Goal: Information Seeking & Learning: Learn about a topic

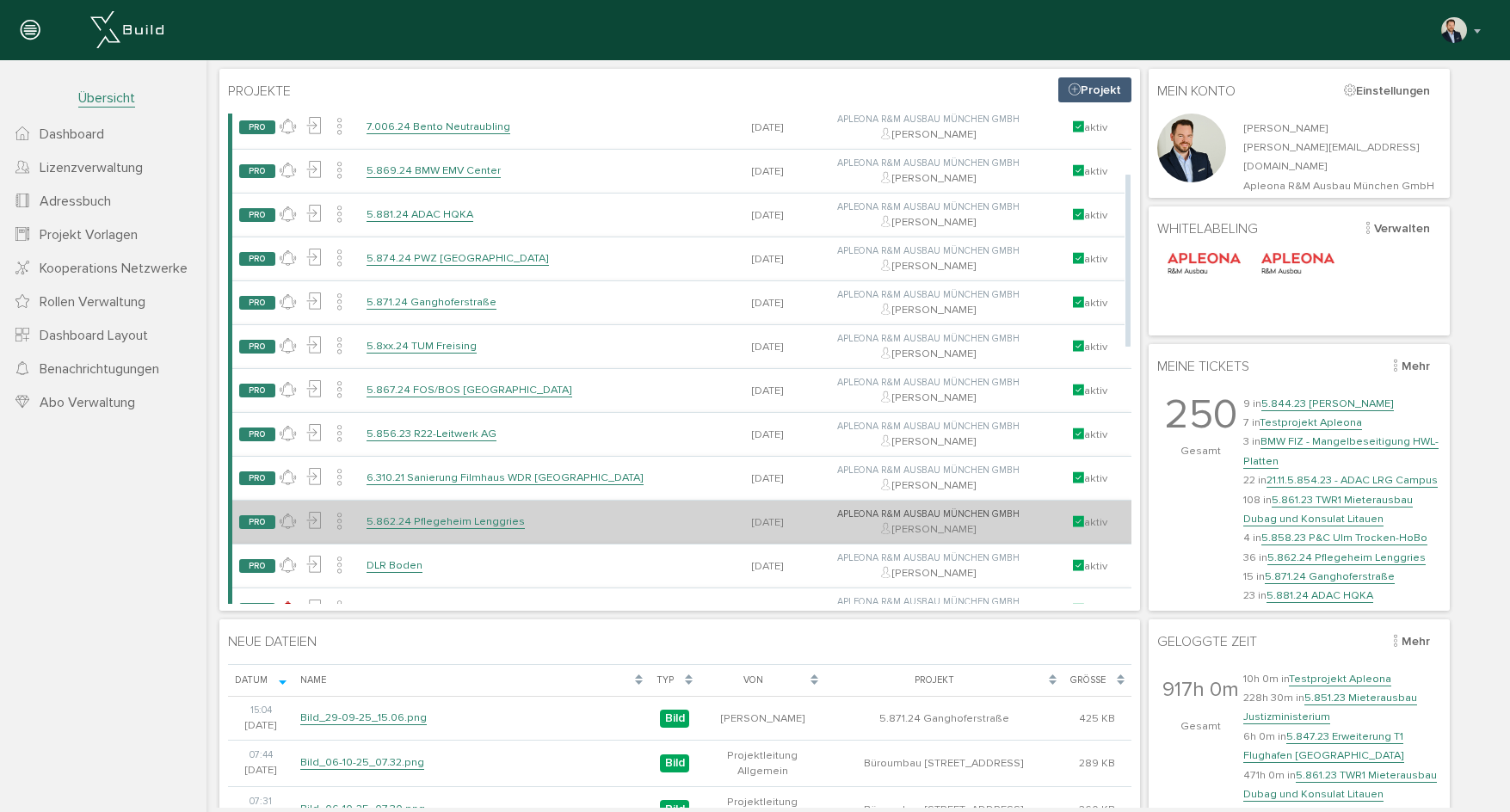
click at [459, 519] on link "5.862.24 Pflegeheim Lenggries" at bounding box center [446, 521] width 158 height 15
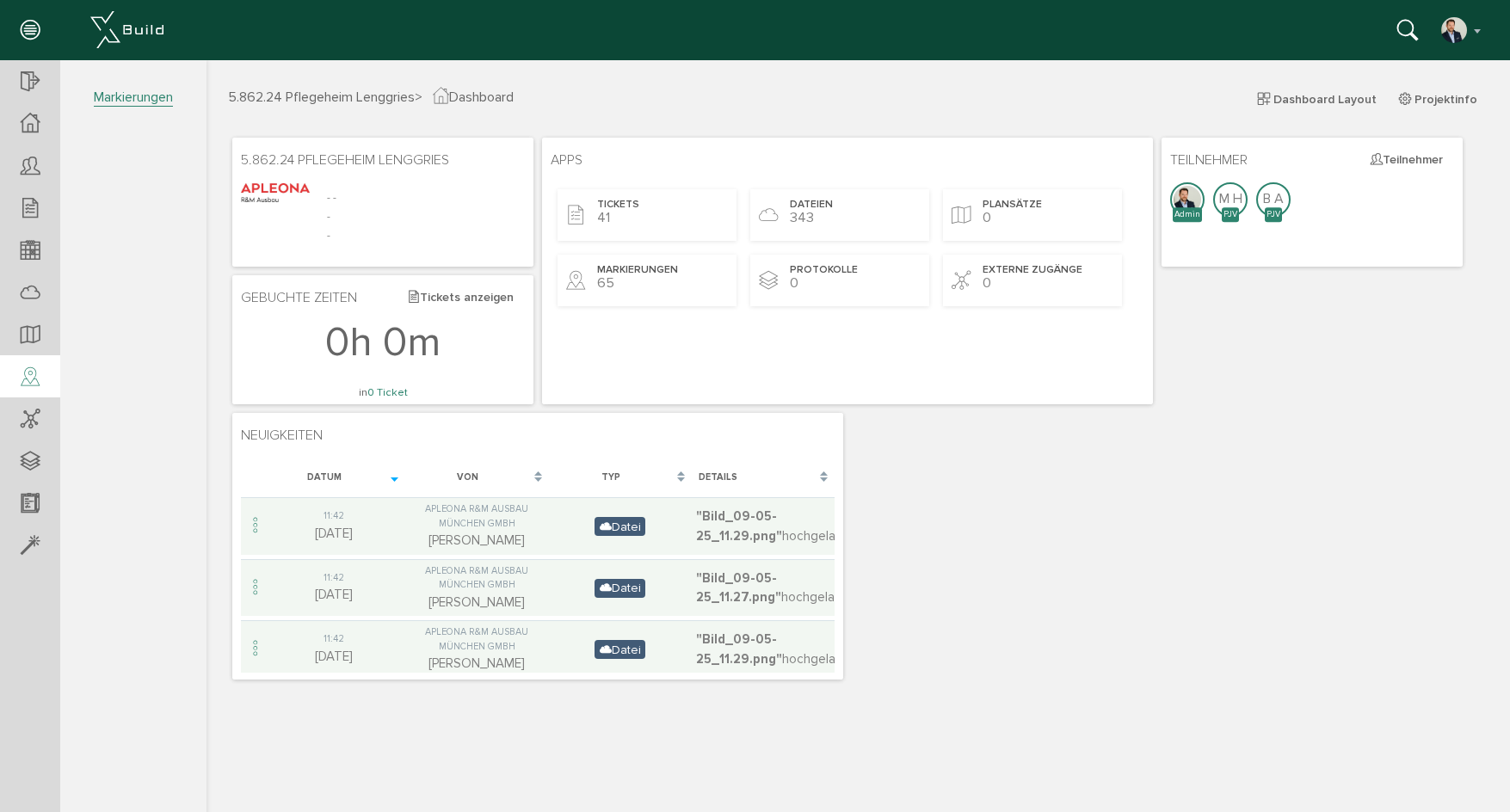
click at [37, 367] on icon at bounding box center [30, 378] width 19 height 24
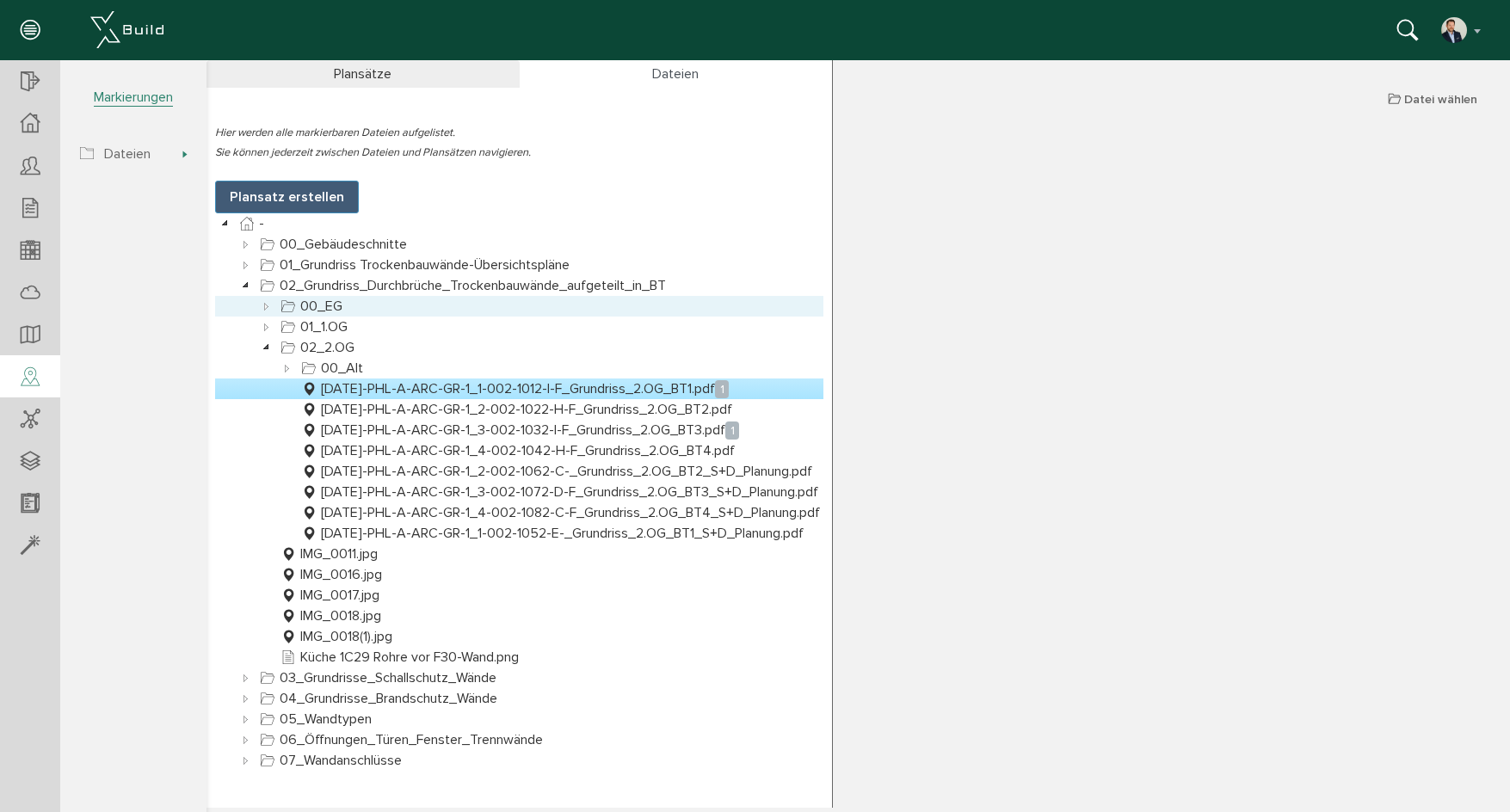
click at [259, 296] on icon at bounding box center [266, 306] width 20 height 20
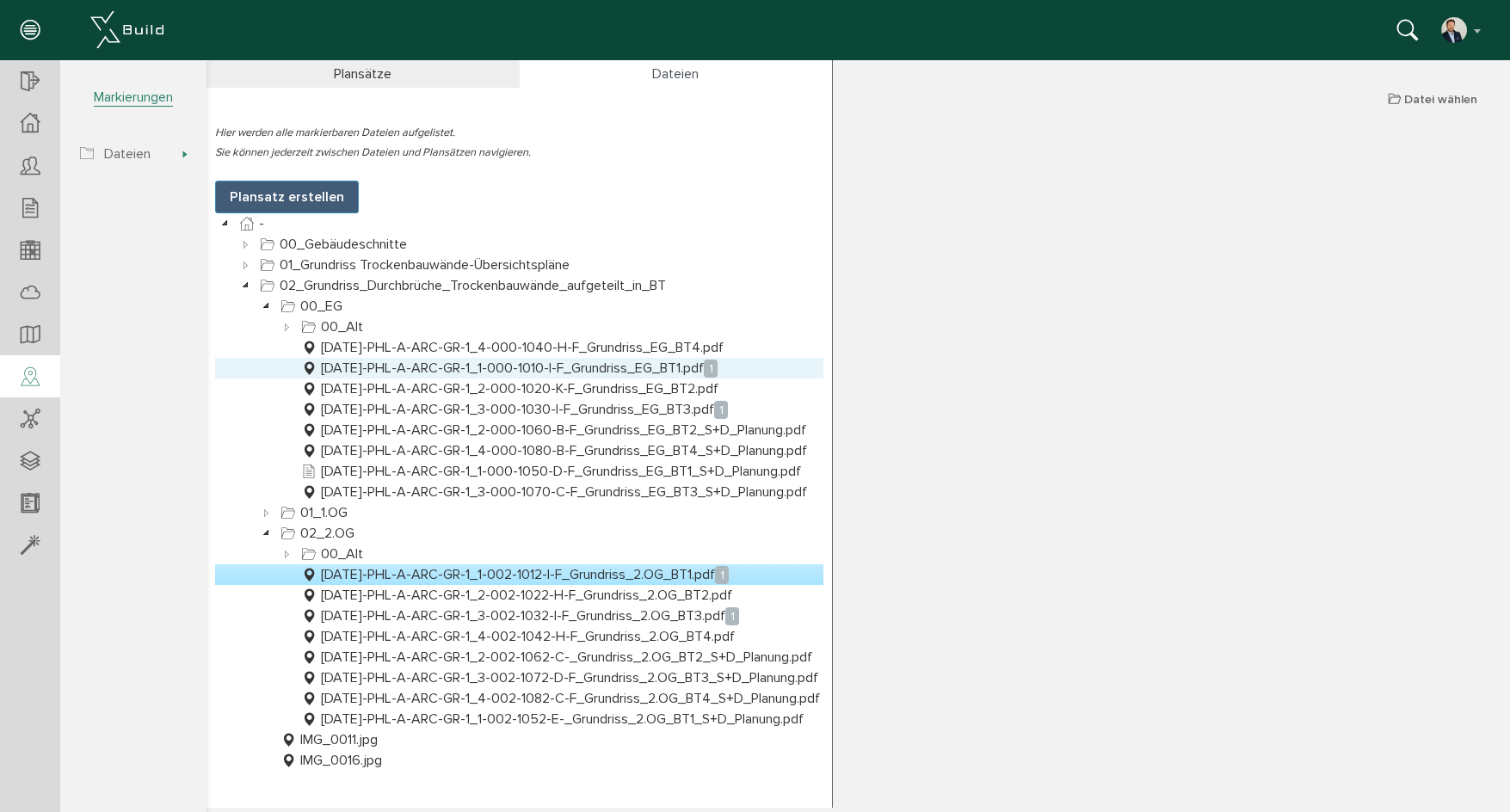
click at [585, 372] on link "[DATE]-PHL-A-ARC-GR-1_1-000-1010-I-F_Grundriss_EG_BT1.pdf 1" at bounding box center [510, 368] width 424 height 20
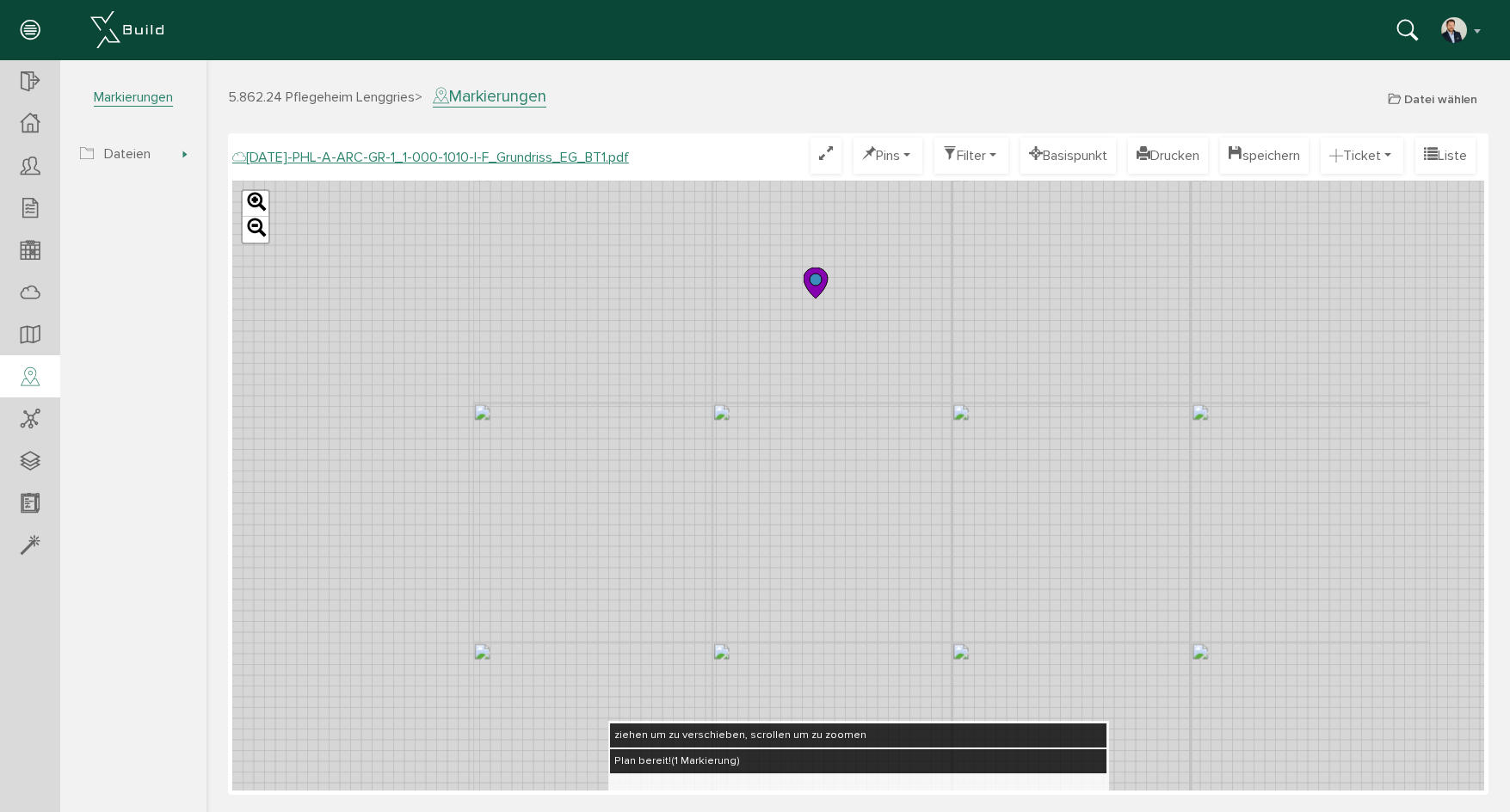
click at [811, 276] on circle at bounding box center [815, 279] width 12 height 12
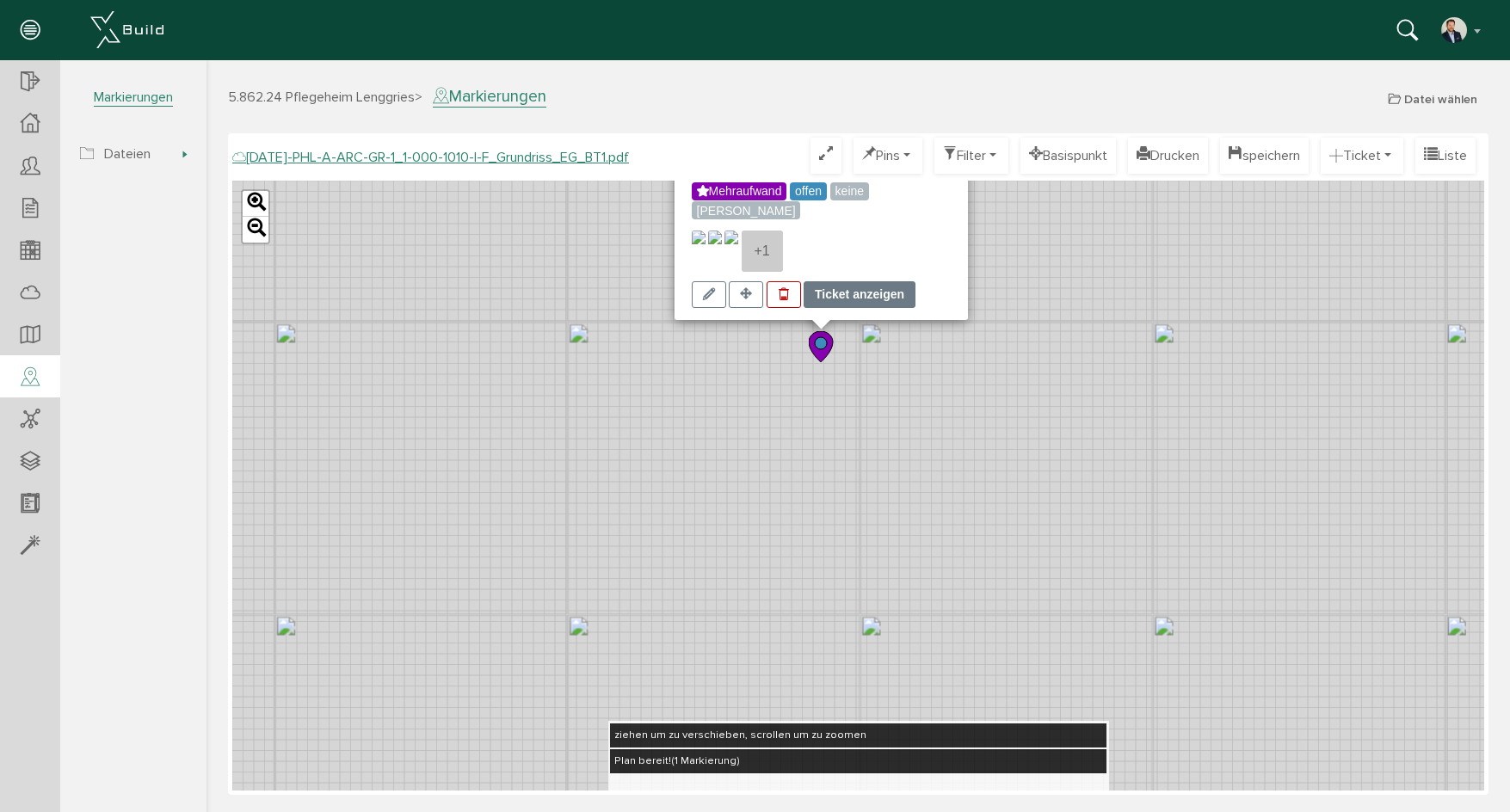
click at [841, 301] on div "Ticket anzeigen" at bounding box center [860, 294] width 112 height 27
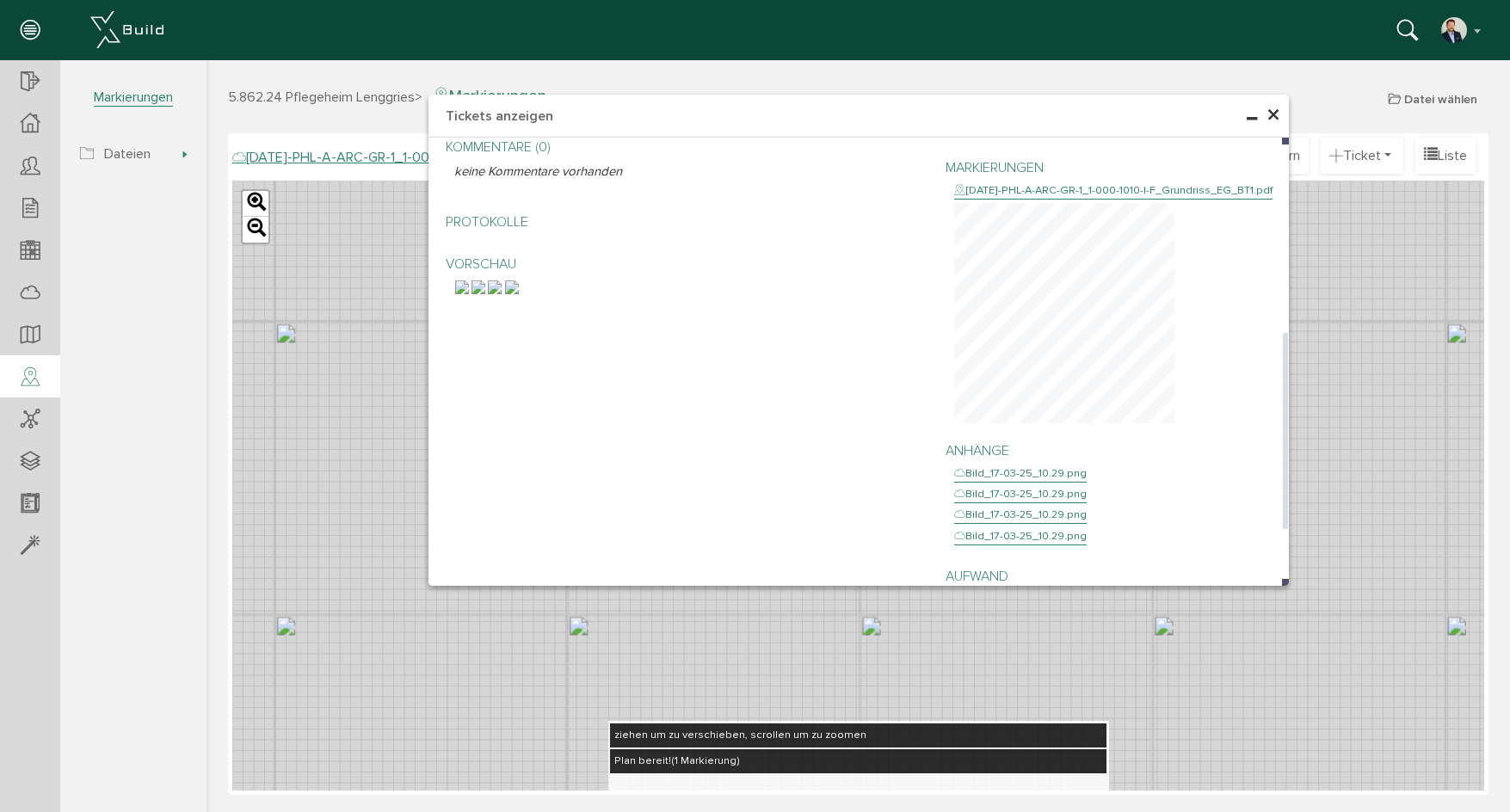
click at [469, 294] on img at bounding box center [462, 287] width 14 height 14
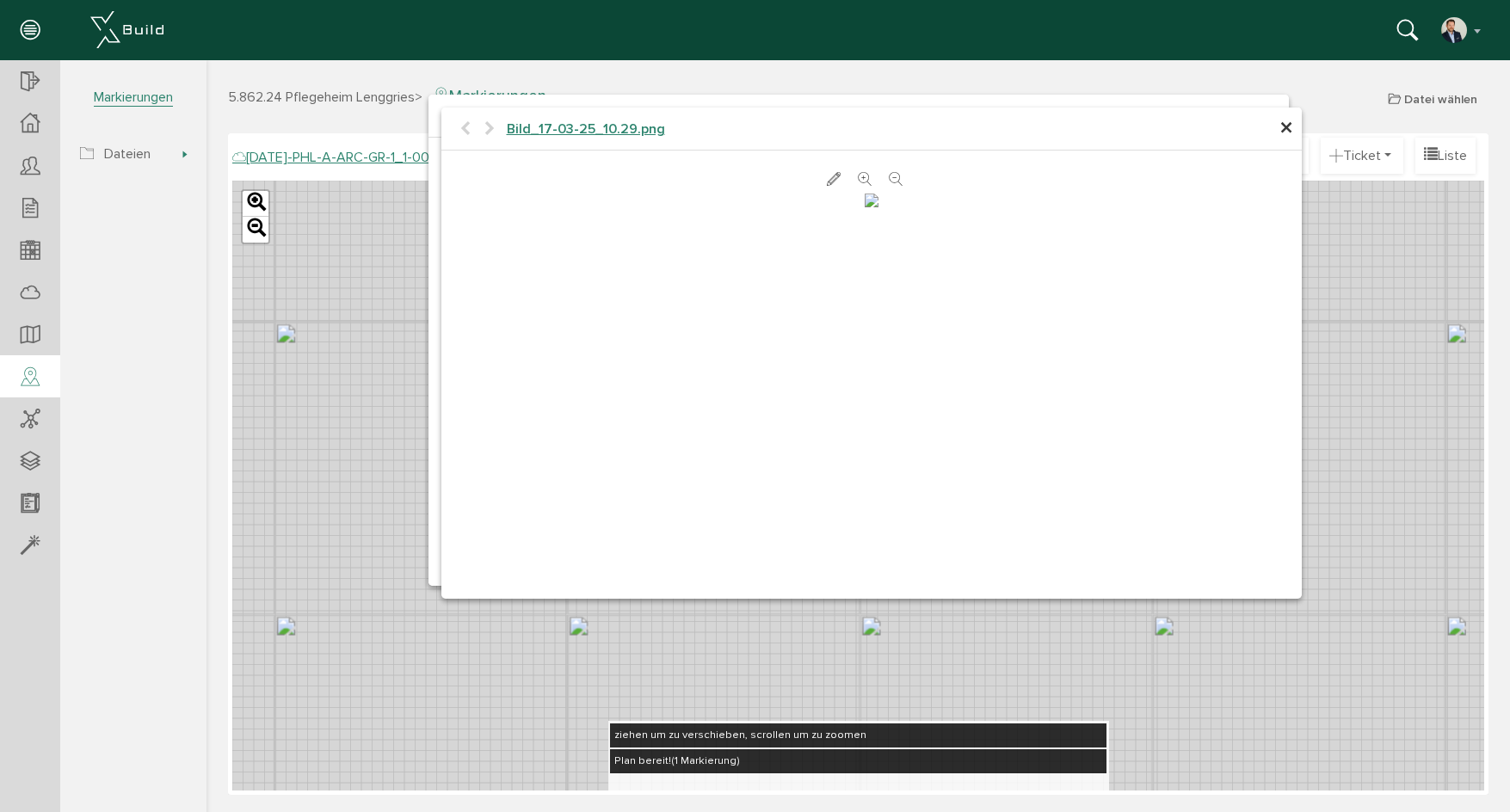
scroll to position [178, 0]
click at [1283, 129] on span "×" at bounding box center [1286, 129] width 14 height 34
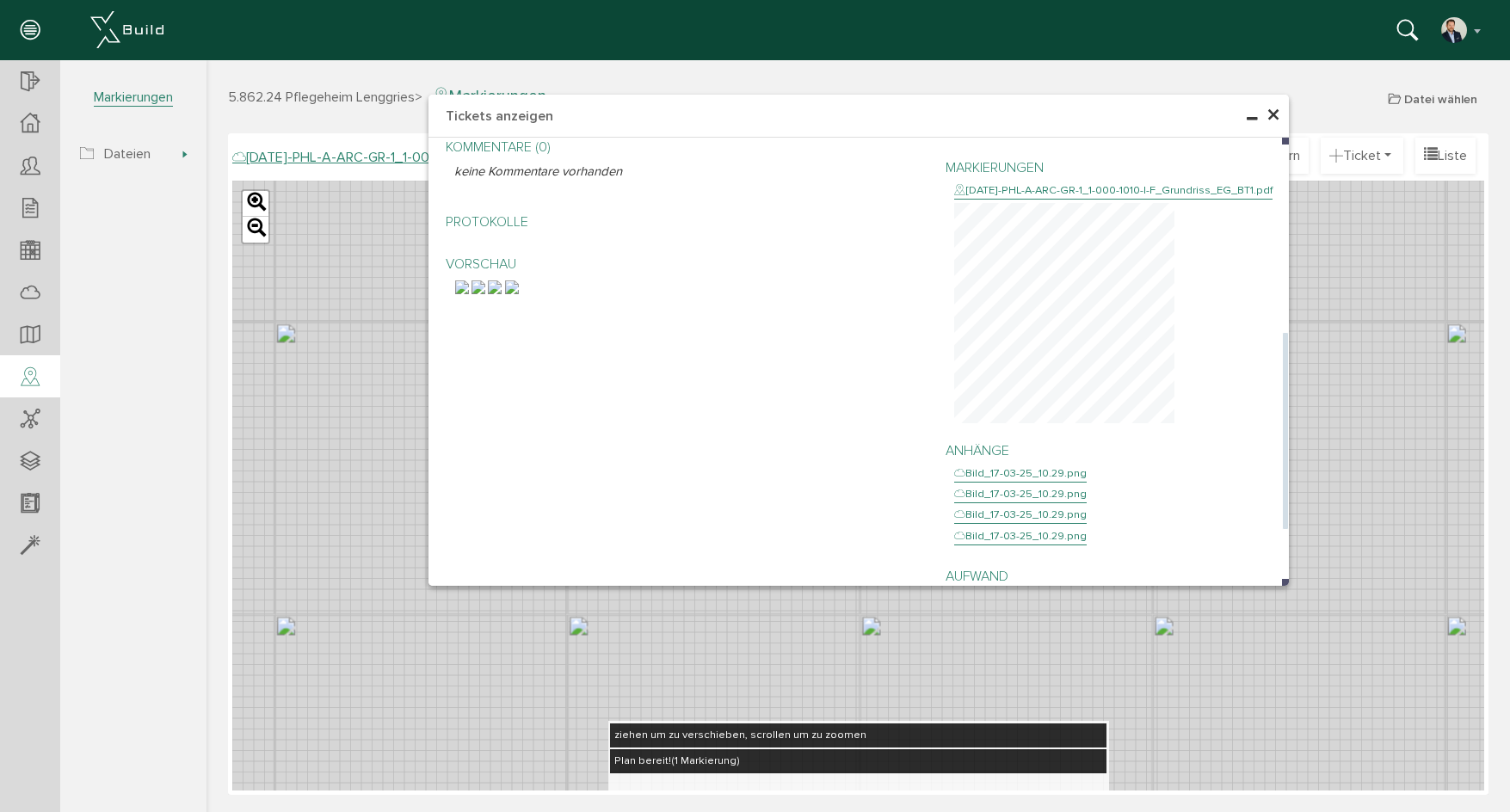
click at [797, 295] on div at bounding box center [687, 287] width 466 height 17
click at [519, 294] on img at bounding box center [511, 287] width 14 height 14
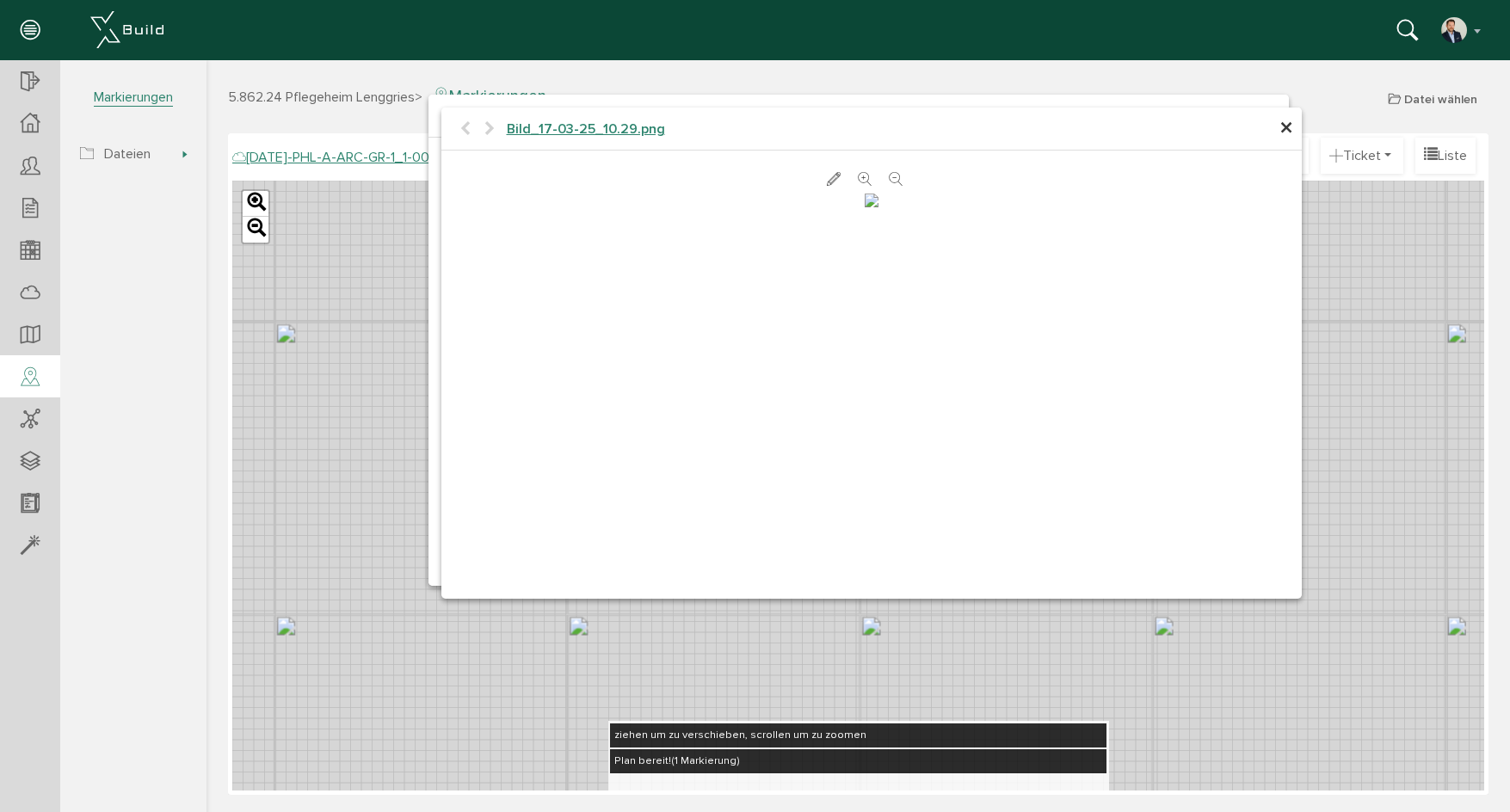
scroll to position [0, 0]
click at [1289, 132] on span "×" at bounding box center [1286, 129] width 14 height 34
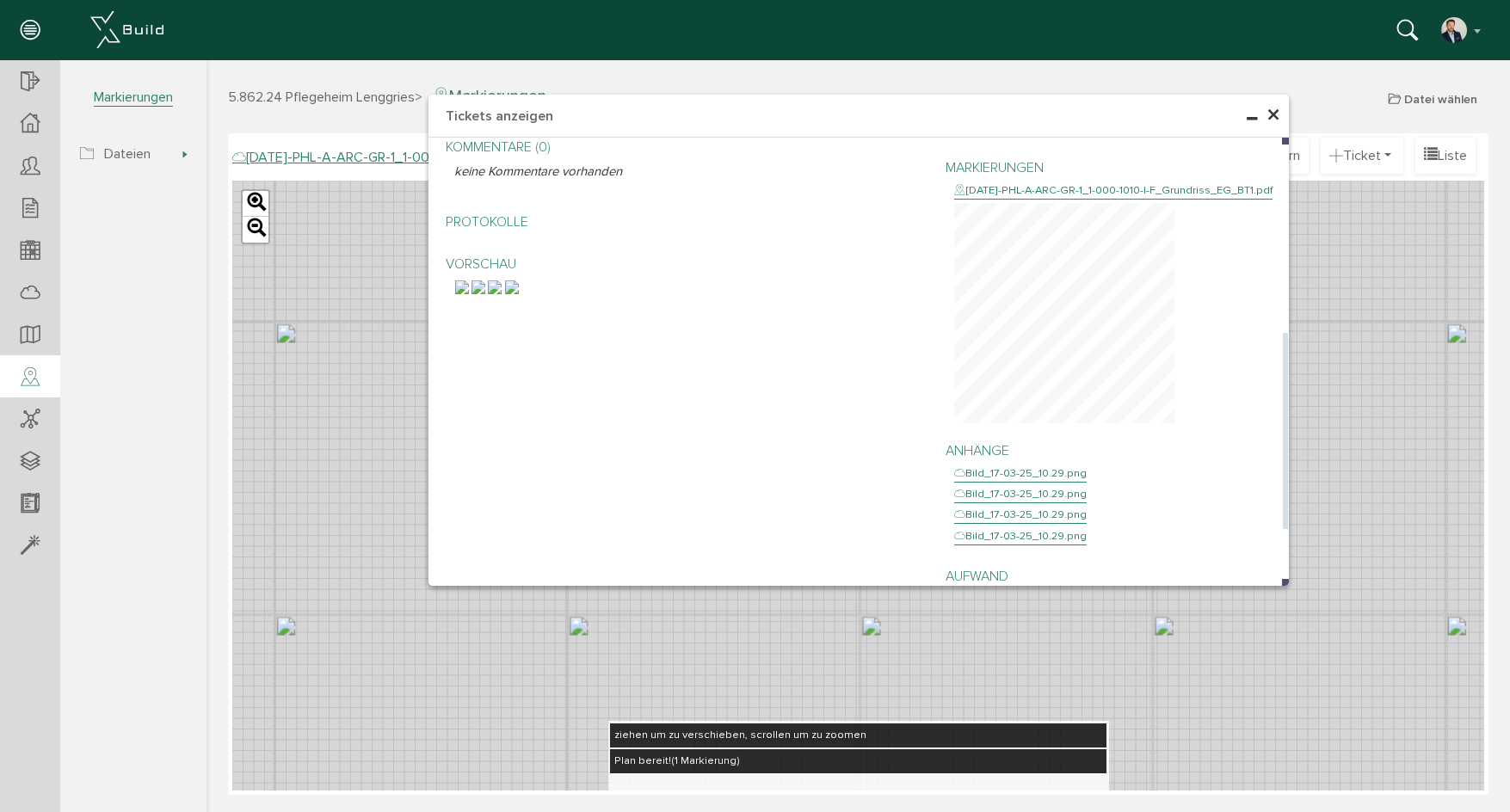
click at [502, 294] on img at bounding box center [495, 287] width 14 height 14
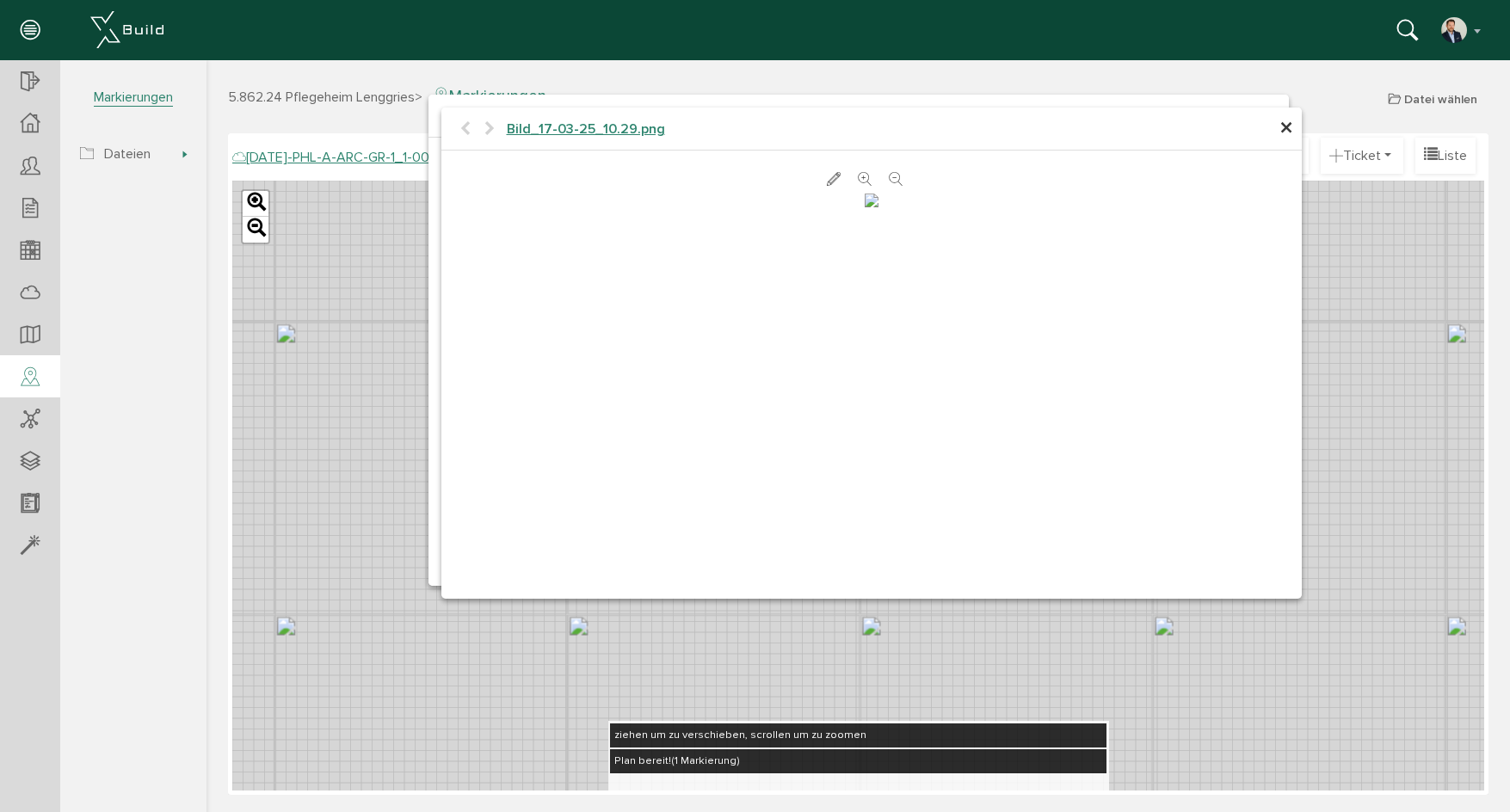
click at [1290, 130] on span "×" at bounding box center [1286, 129] width 14 height 34
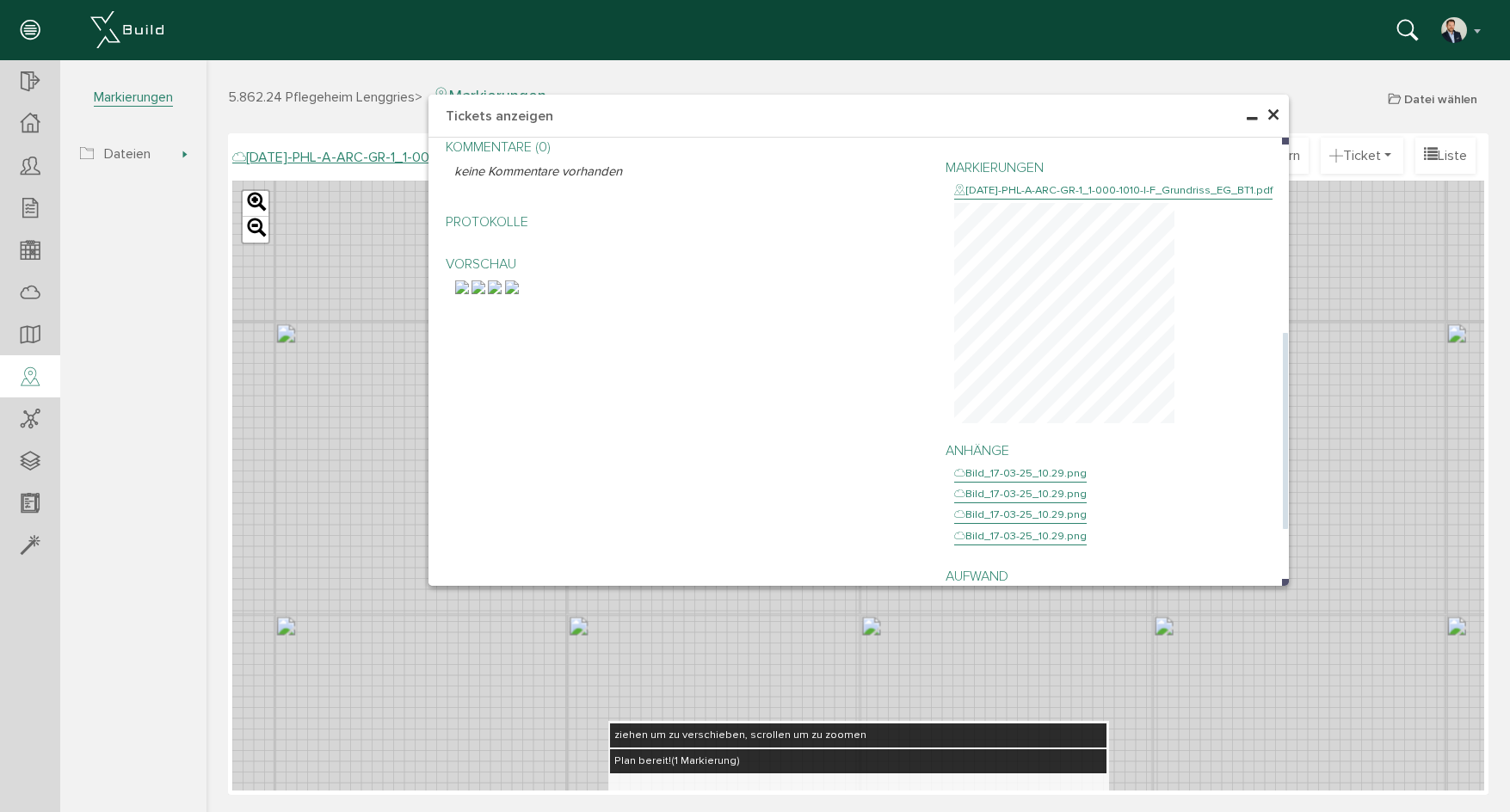
click at [485, 294] on img at bounding box center [478, 287] width 14 height 14
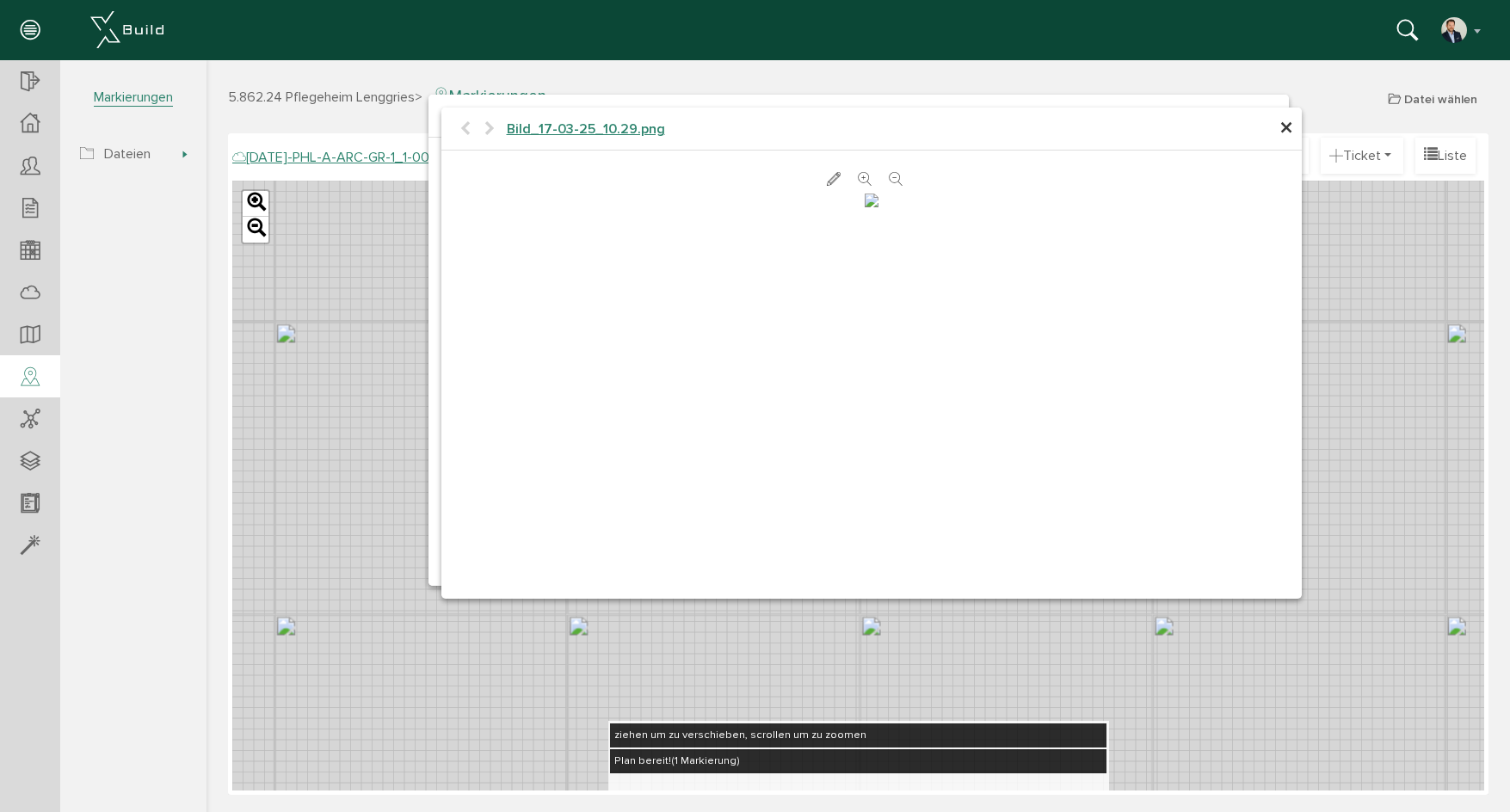
click at [1286, 130] on span "×" at bounding box center [1286, 129] width 14 height 34
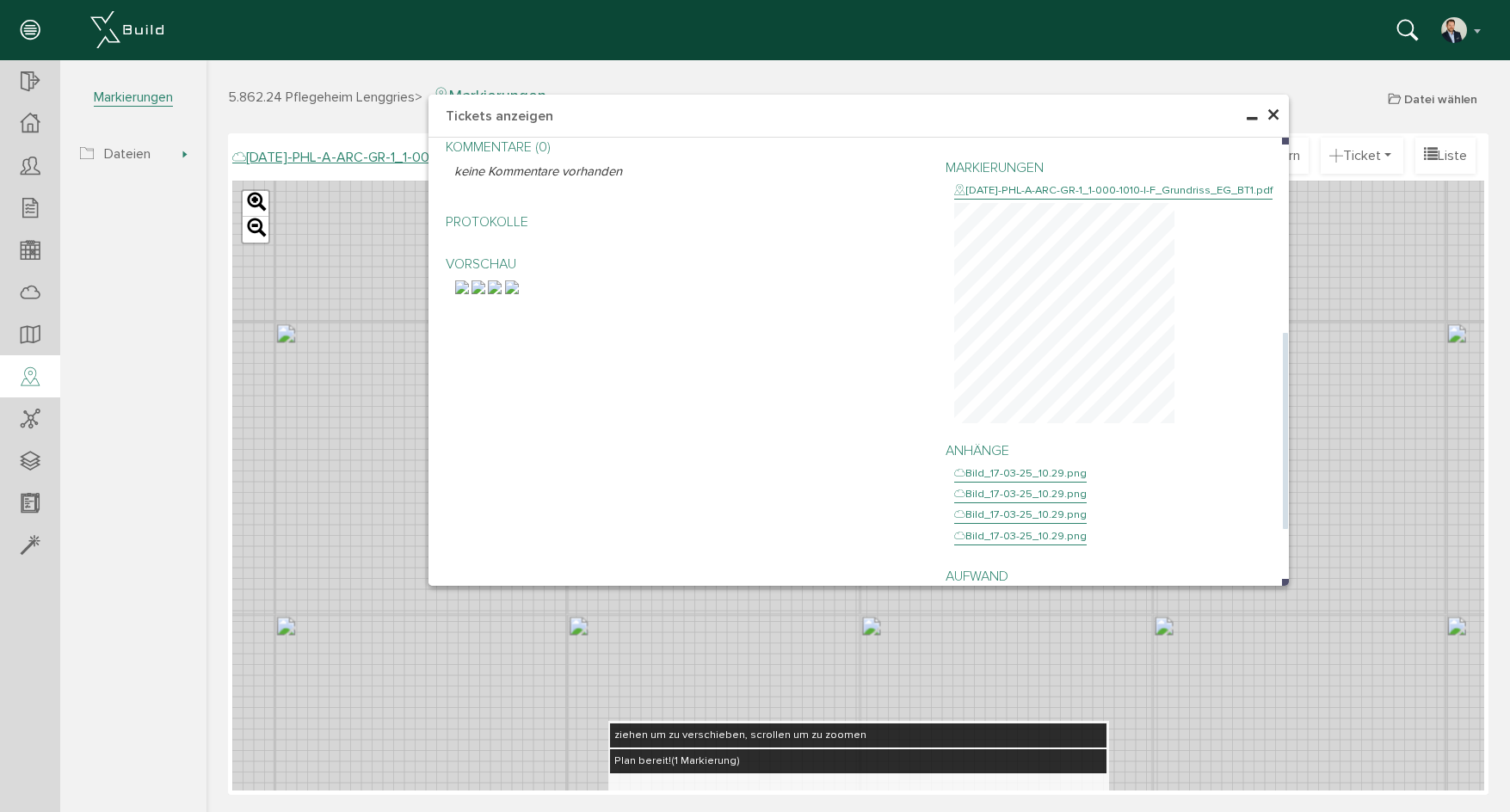
click at [469, 294] on img at bounding box center [462, 287] width 14 height 14
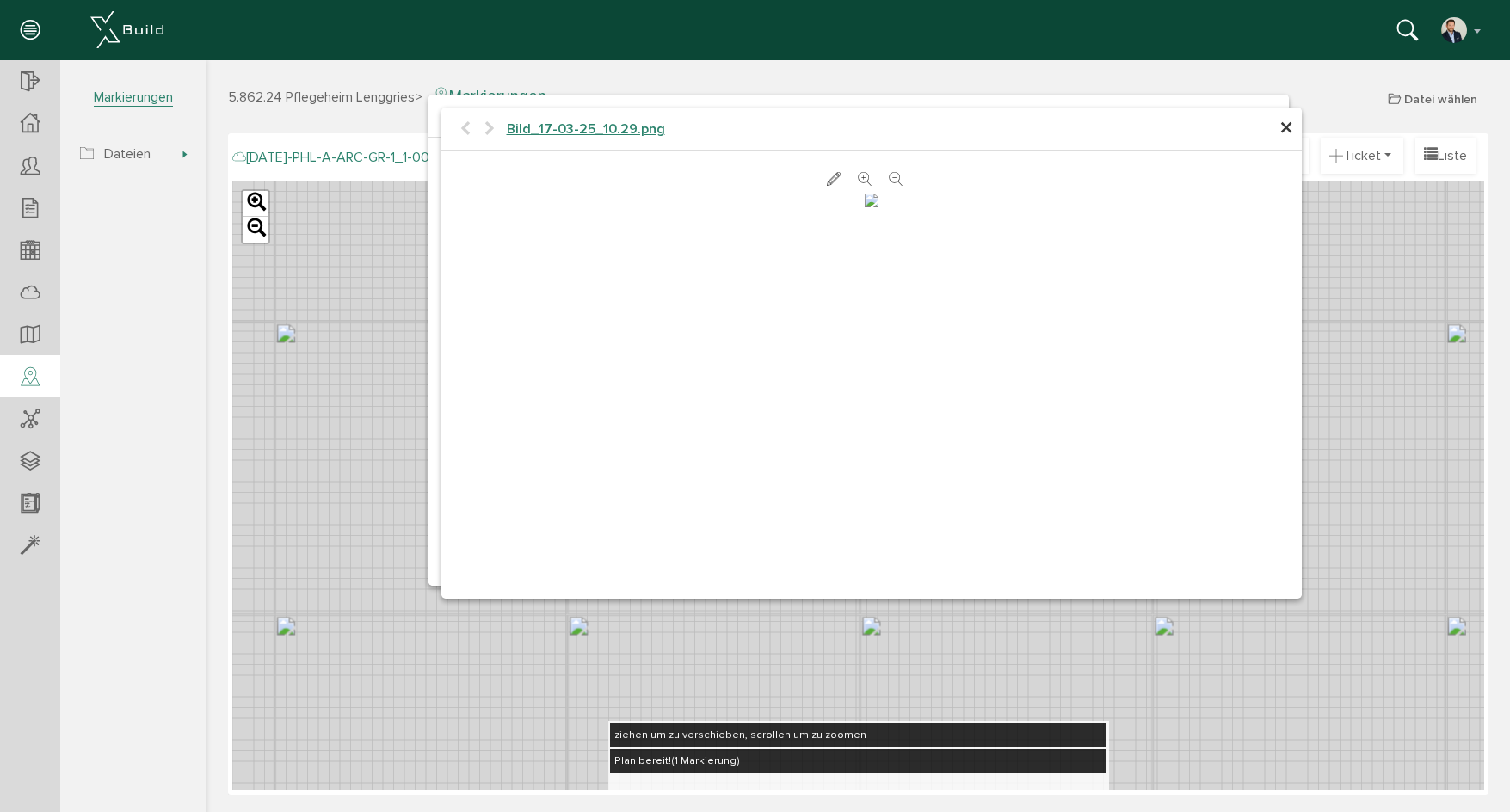
click at [1283, 128] on span "×" at bounding box center [1286, 129] width 14 height 34
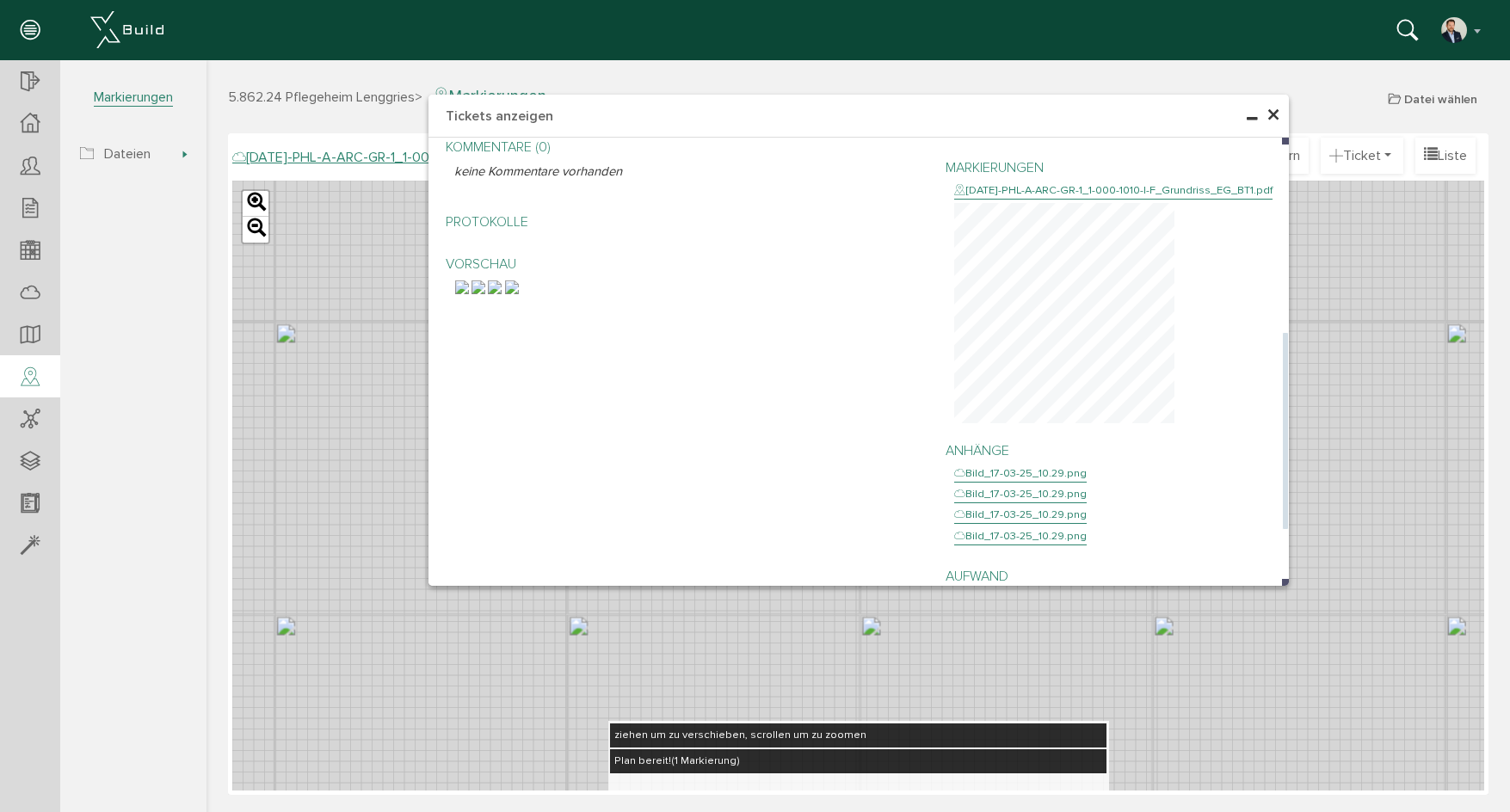
click at [469, 294] on img at bounding box center [462, 287] width 14 height 14
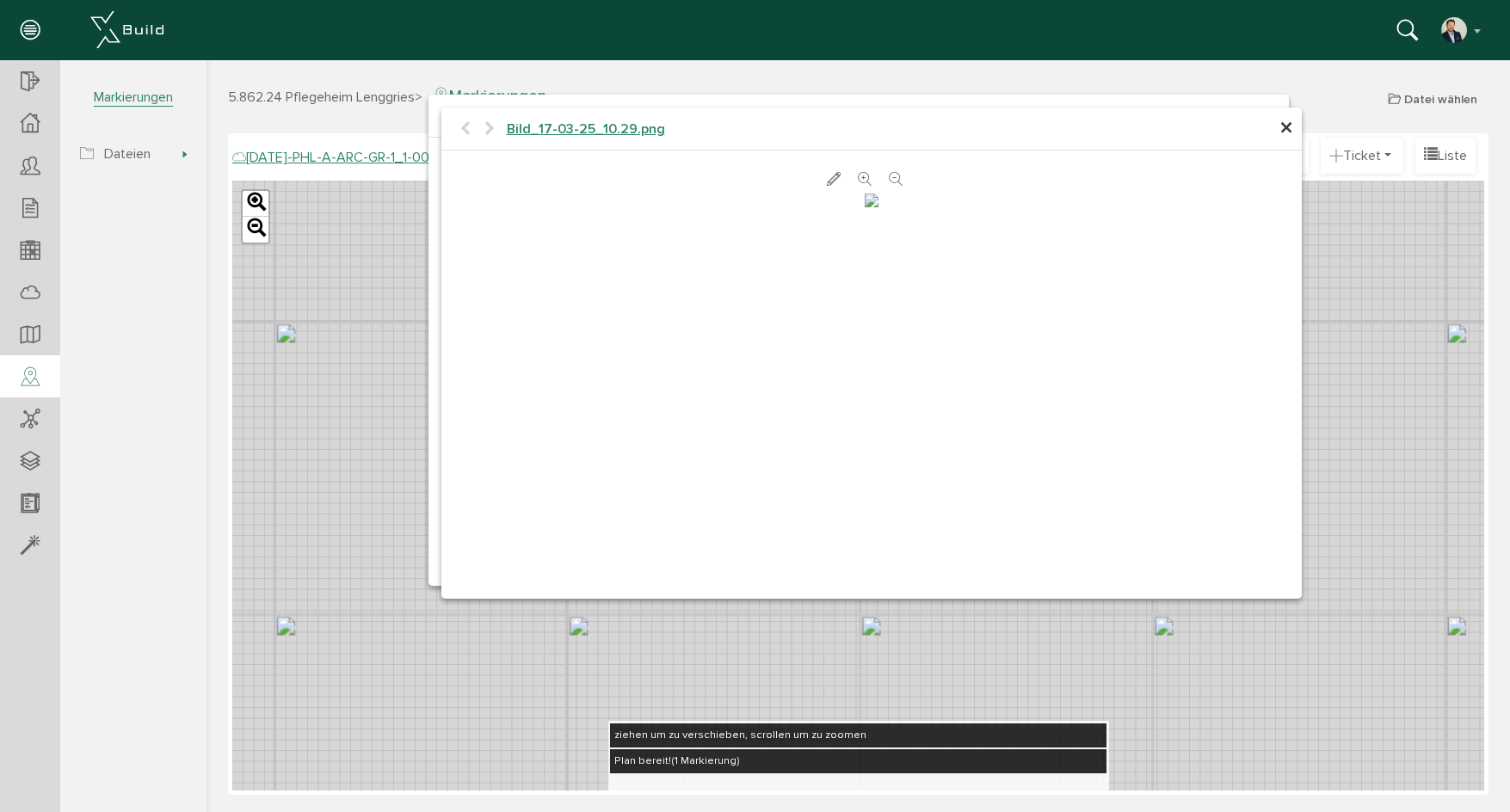
scroll to position [172, 0]
click at [1286, 120] on span "×" at bounding box center [1286, 129] width 14 height 34
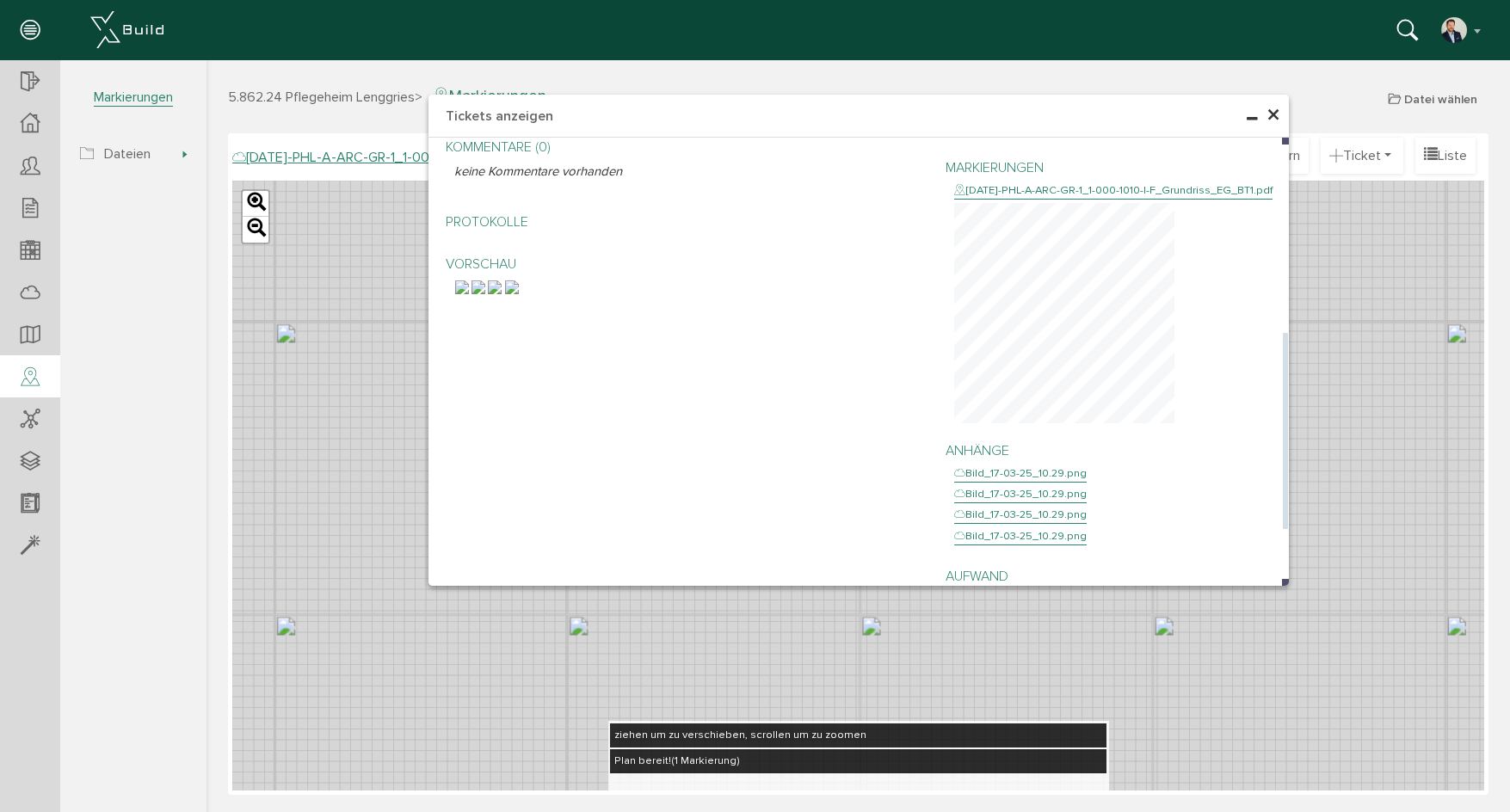
click at [519, 294] on img at bounding box center [511, 287] width 14 height 14
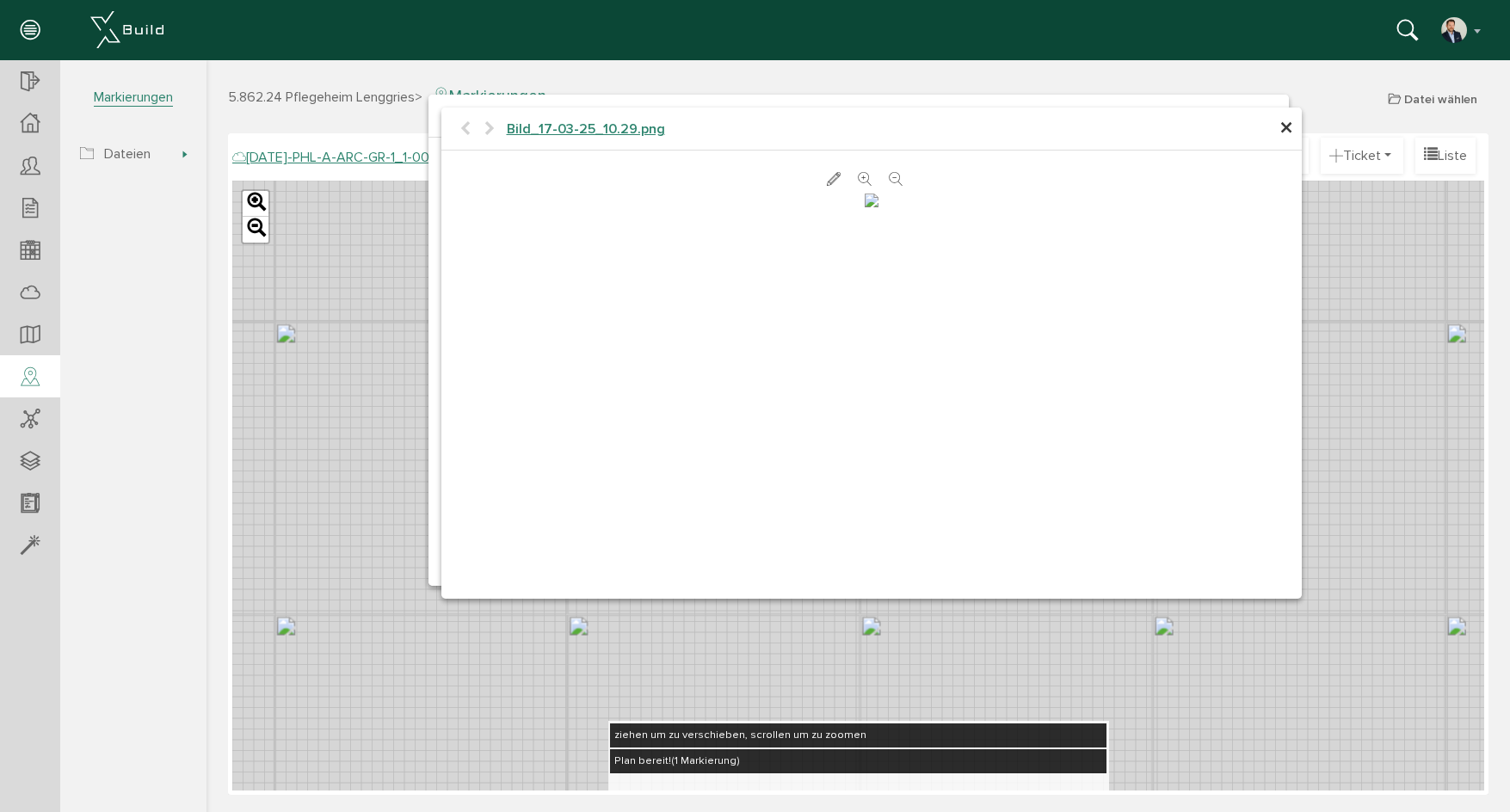
scroll to position [0, 0]
click at [1292, 123] on span "×" at bounding box center [1286, 129] width 14 height 34
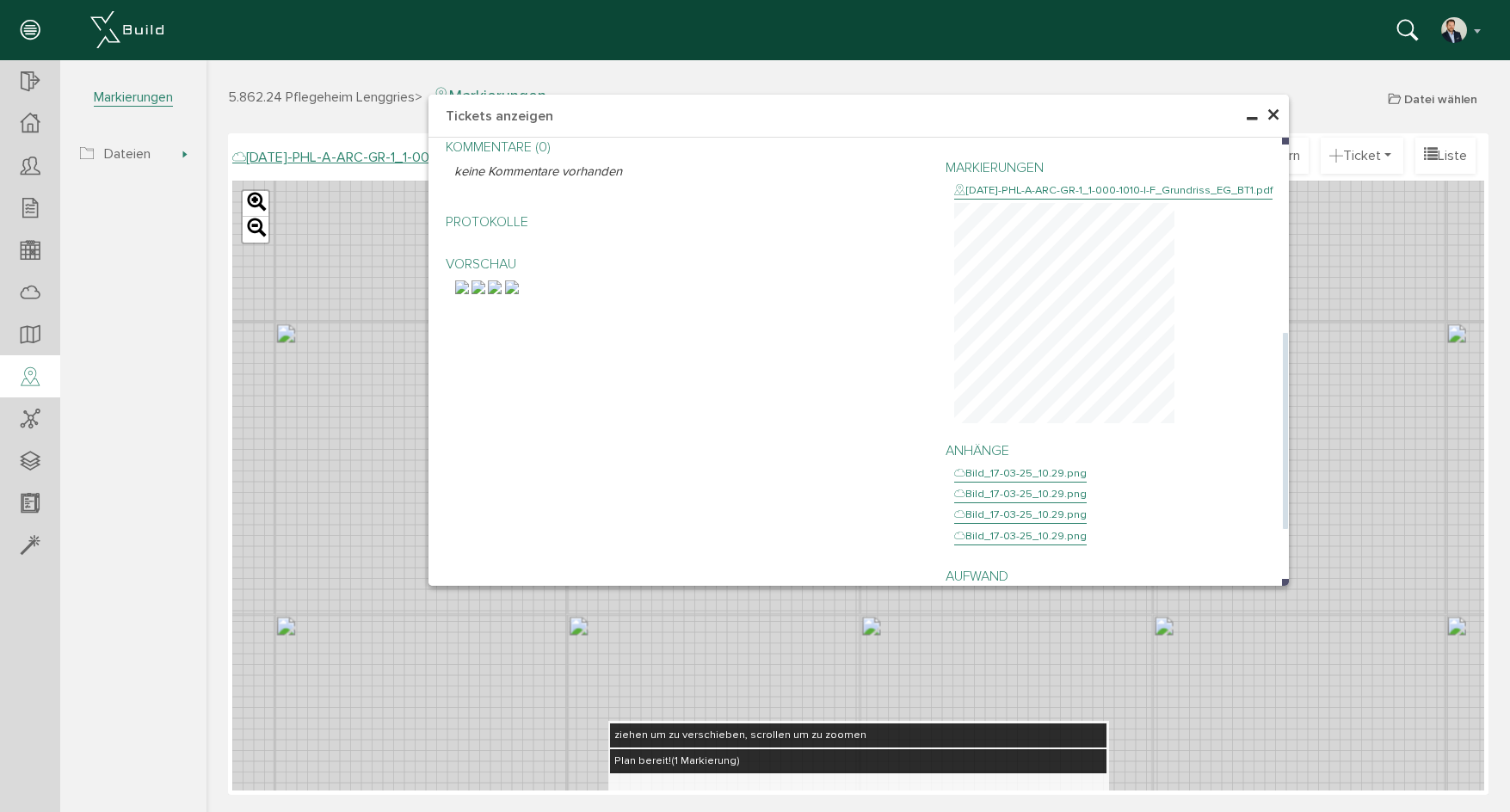
click at [485, 294] on img at bounding box center [478, 287] width 14 height 14
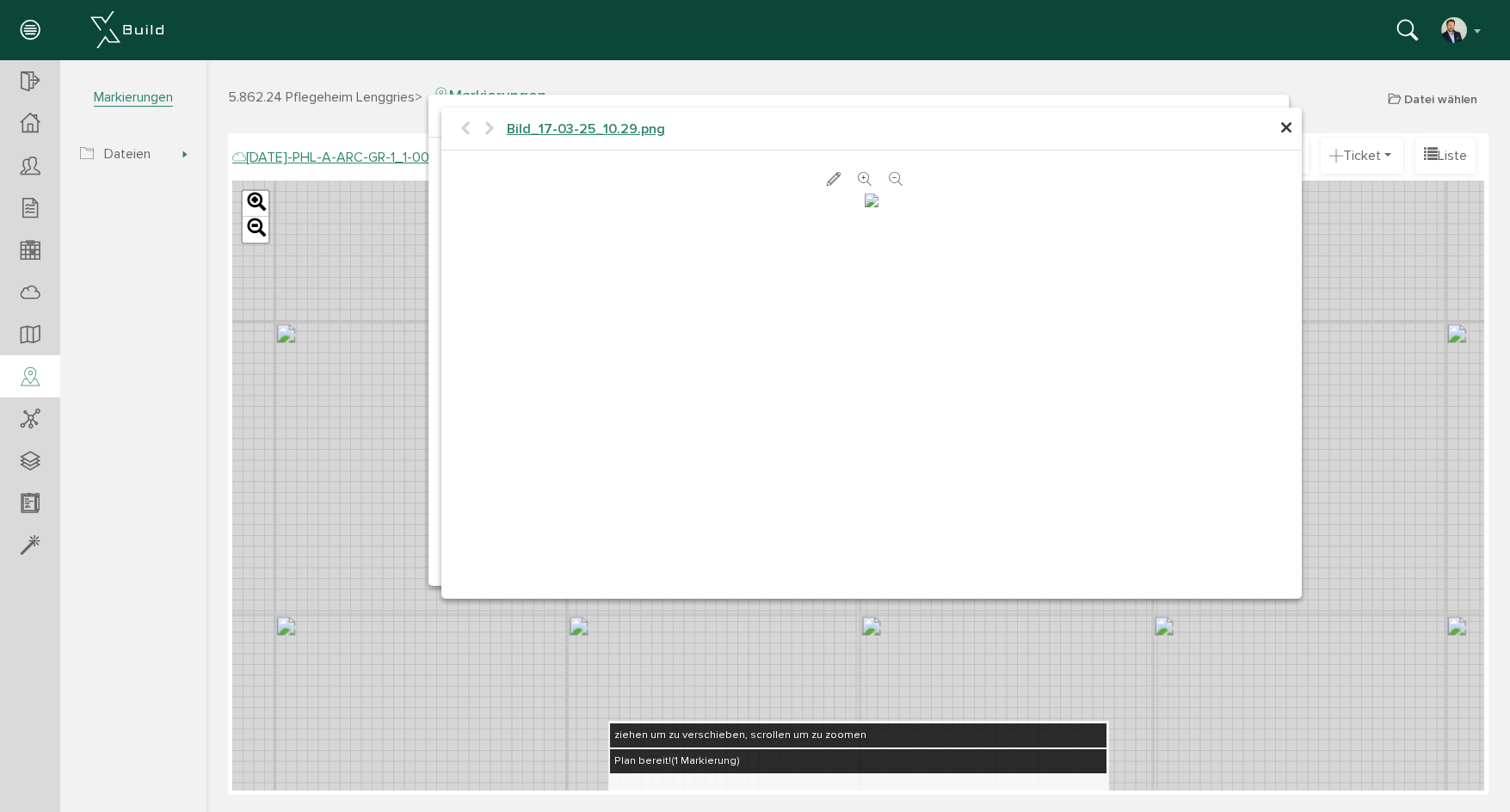
scroll to position [92, 0]
click at [1277, 123] on h4 "Bild_17-03-25_10.29.png" at bounding box center [872, 129] width 861 height 44
click at [1282, 126] on span "×" at bounding box center [1286, 129] width 14 height 34
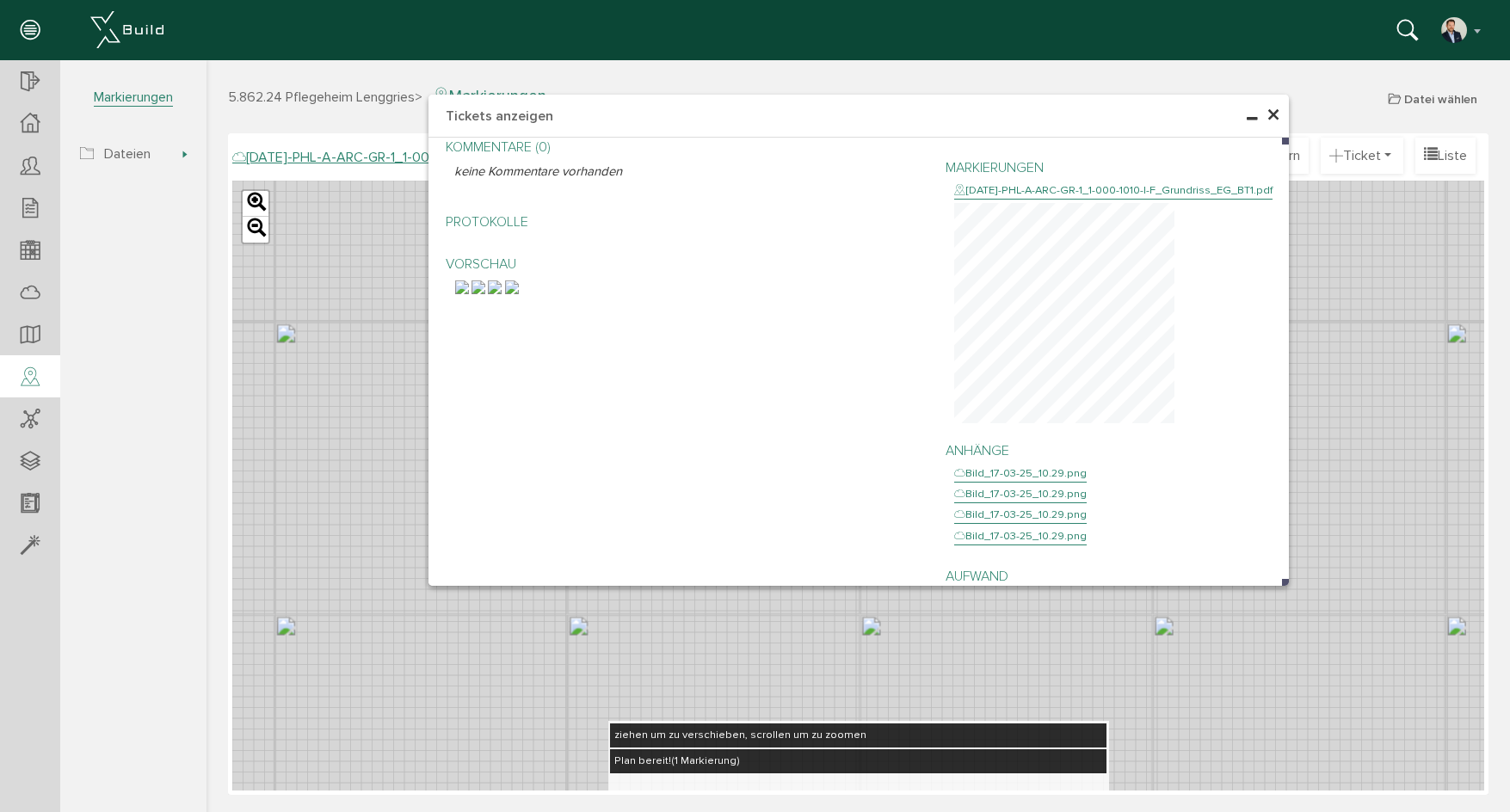
click at [1272, 109] on span "×" at bounding box center [1273, 115] width 14 height 34
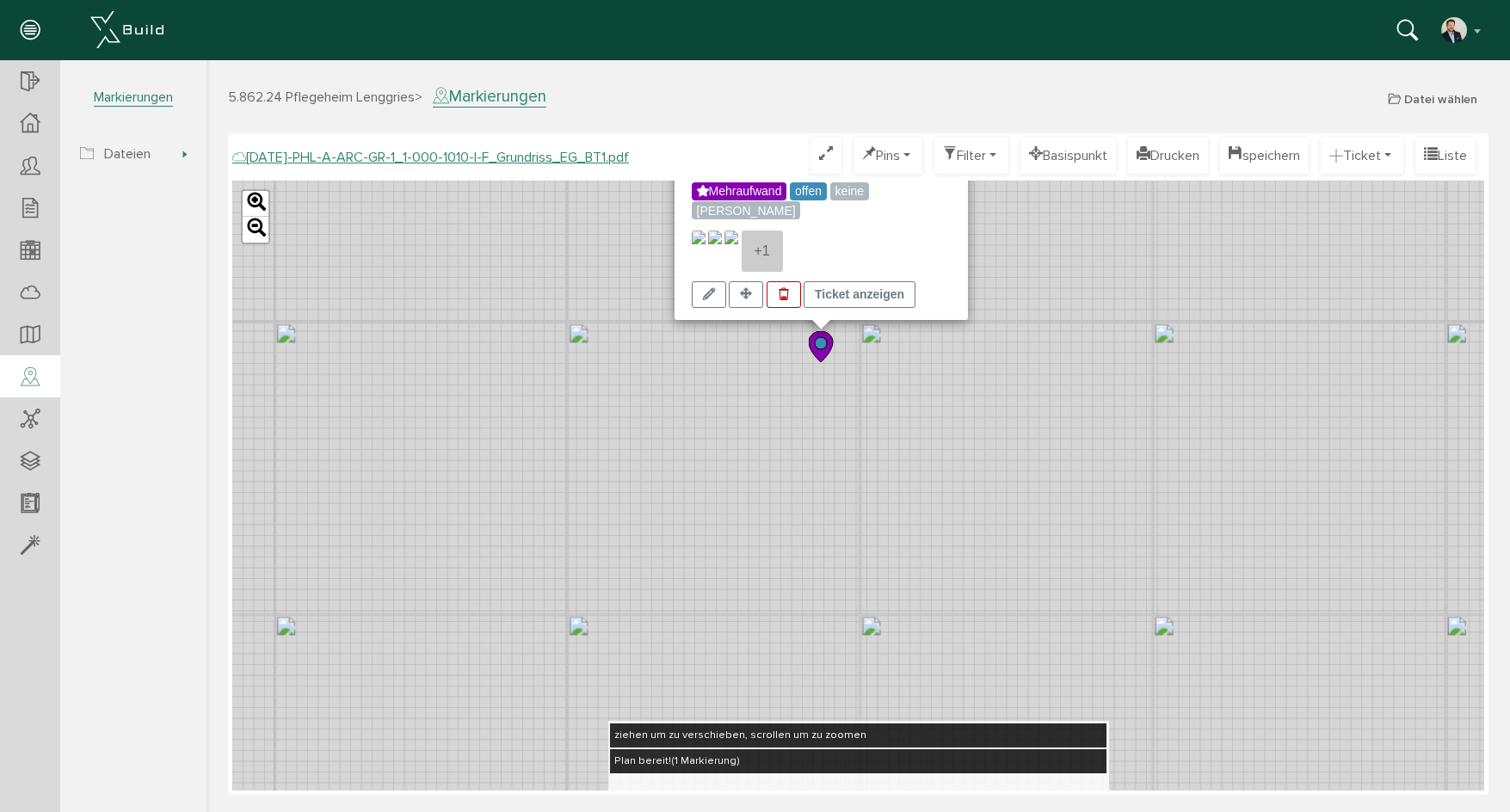
click at [828, 420] on div "[PERSON_NAME], [DATE] 10:29 #26 Änderung Wandanschluss und Sturzausführung Mehr…" at bounding box center [858, 485] width 1252 height 610
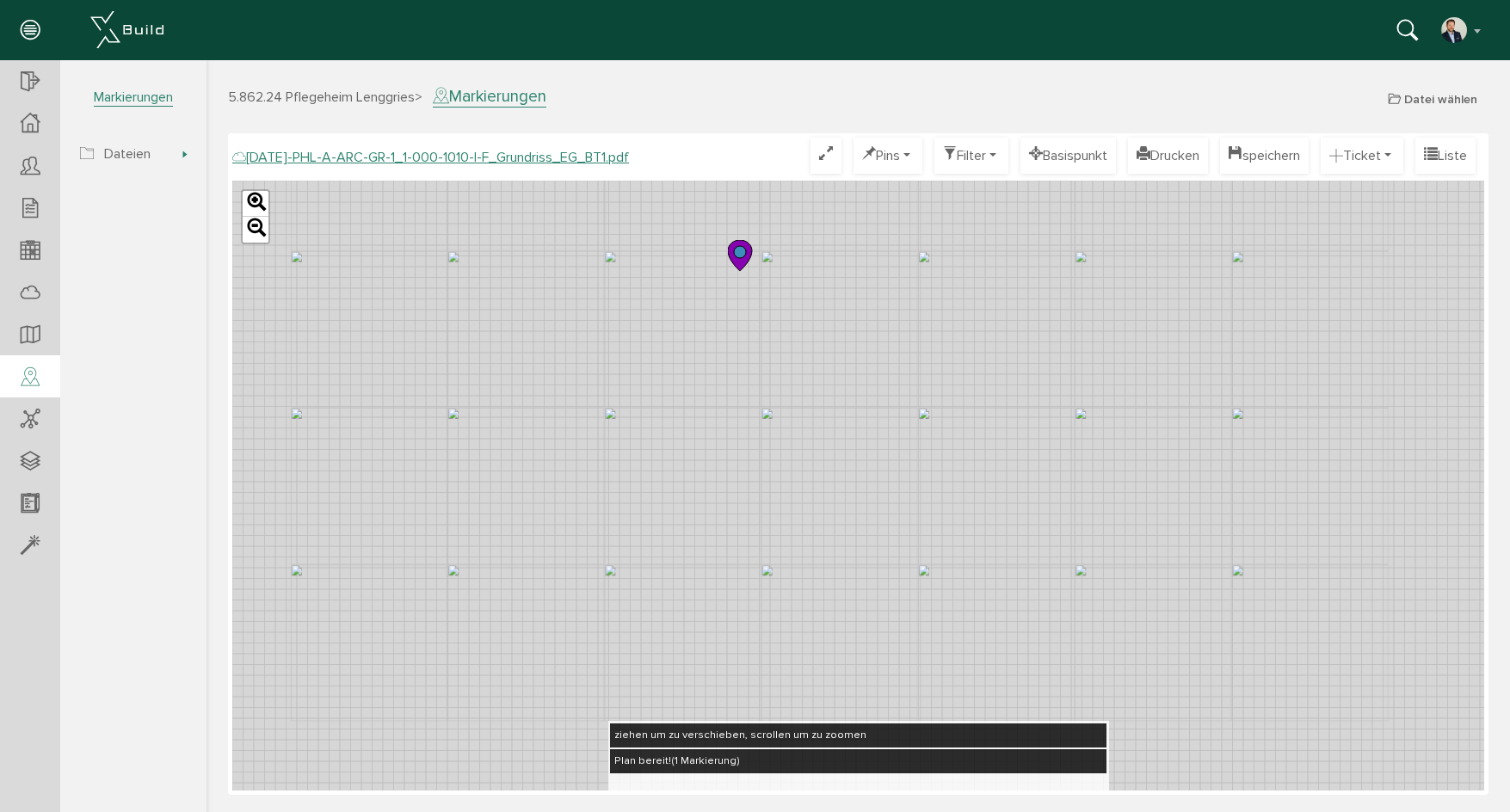
drag, startPoint x: 1116, startPoint y: 616, endPoint x: 924, endPoint y: 443, distance: 258.4
click at [924, 443] on div "Leaflet" at bounding box center [858, 485] width 1252 height 610
drag, startPoint x: 1002, startPoint y: 454, endPoint x: 887, endPoint y: 574, distance: 166.2
click at [887, 574] on div "Leaflet" at bounding box center [858, 485] width 1252 height 610
drag, startPoint x: 1038, startPoint y: 631, endPoint x: 652, endPoint y: 337, distance: 485.2
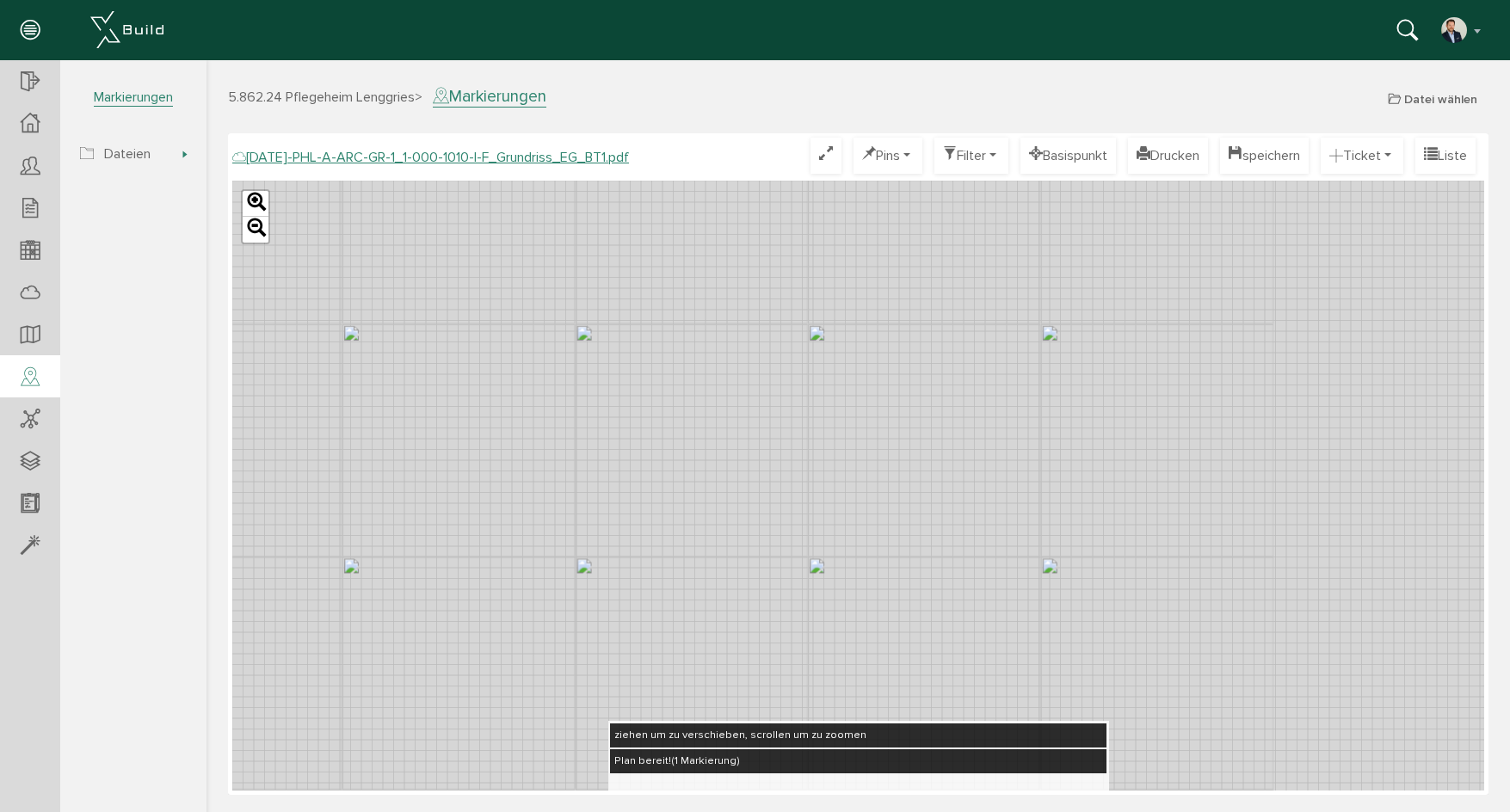
click at [652, 337] on div "Leaflet" at bounding box center [858, 485] width 1252 height 610
click at [908, 520] on div "Leaflet" at bounding box center [858, 485] width 1252 height 610
drag, startPoint x: 549, startPoint y: 281, endPoint x: 672, endPoint y: 402, distance: 172.5
click at [672, 402] on div "Leaflet" at bounding box center [858, 485] width 1252 height 610
click at [618, 499] on div "Leaflet" at bounding box center [858, 485] width 1252 height 610
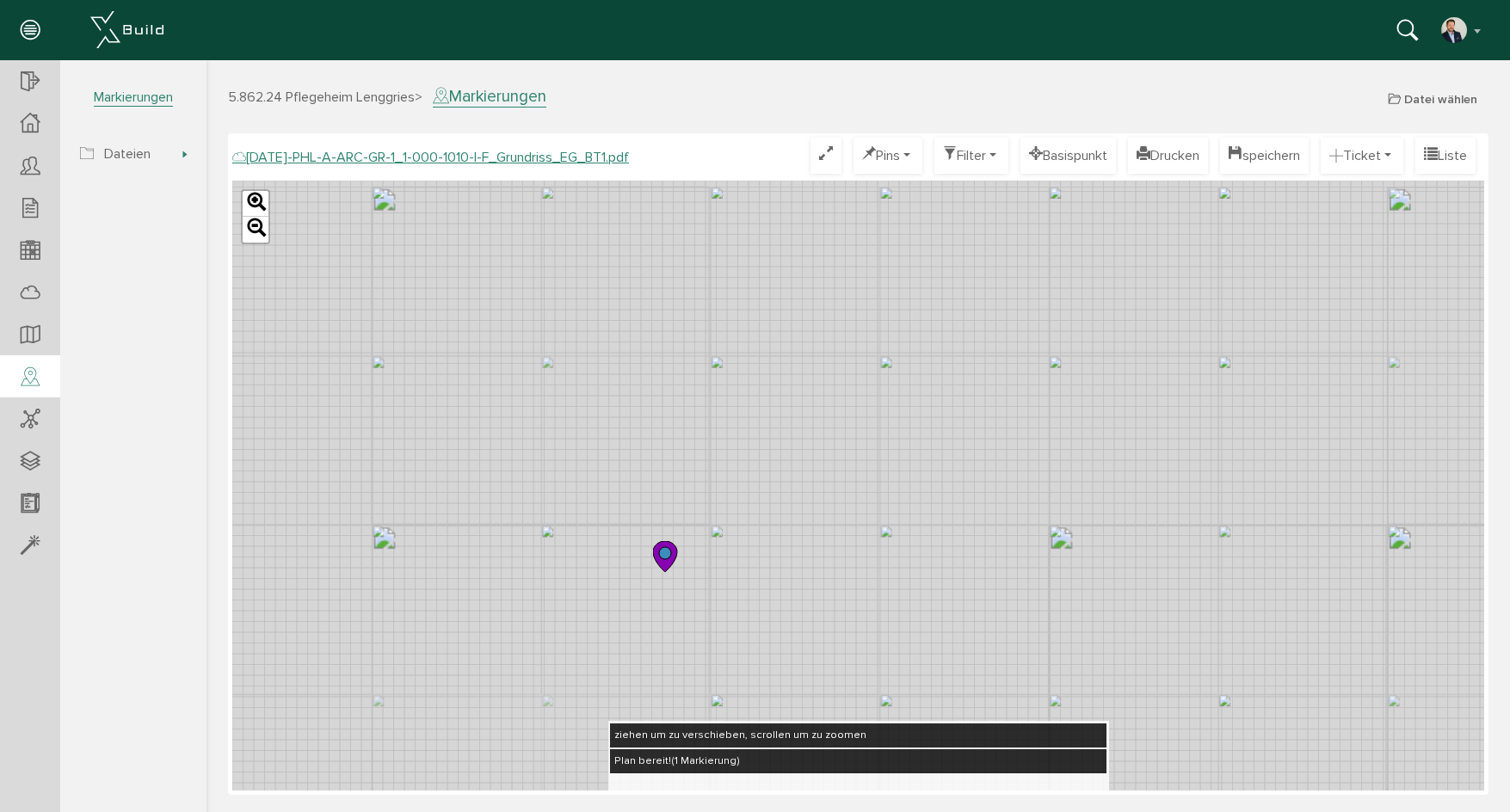
drag, startPoint x: 551, startPoint y: 546, endPoint x: 1068, endPoint y: 481, distance: 521.1
click at [1068, 481] on div "Leaflet" at bounding box center [858, 485] width 1252 height 610
drag, startPoint x: 1035, startPoint y: 516, endPoint x: 932, endPoint y: 475, distance: 110.9
click at [932, 475] on div "Leaflet" at bounding box center [858, 485] width 1252 height 610
